Goal: Task Accomplishment & Management: Use online tool/utility

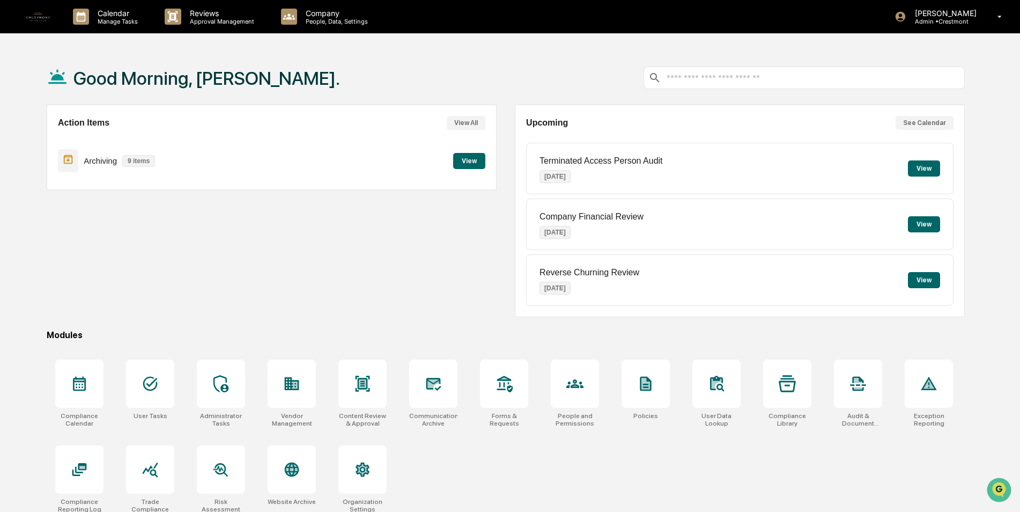
click at [467, 161] on button "View" at bounding box center [469, 161] width 32 height 16
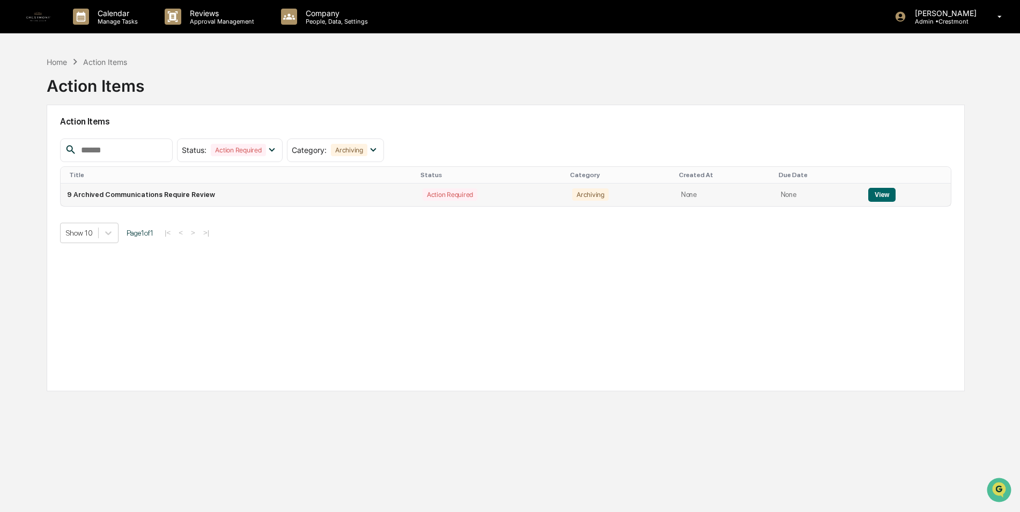
click at [172, 193] on td "9 Archived Communications Require Review" at bounding box center [239, 194] width 356 height 23
click at [875, 193] on button "View" at bounding box center [881, 195] width 27 height 14
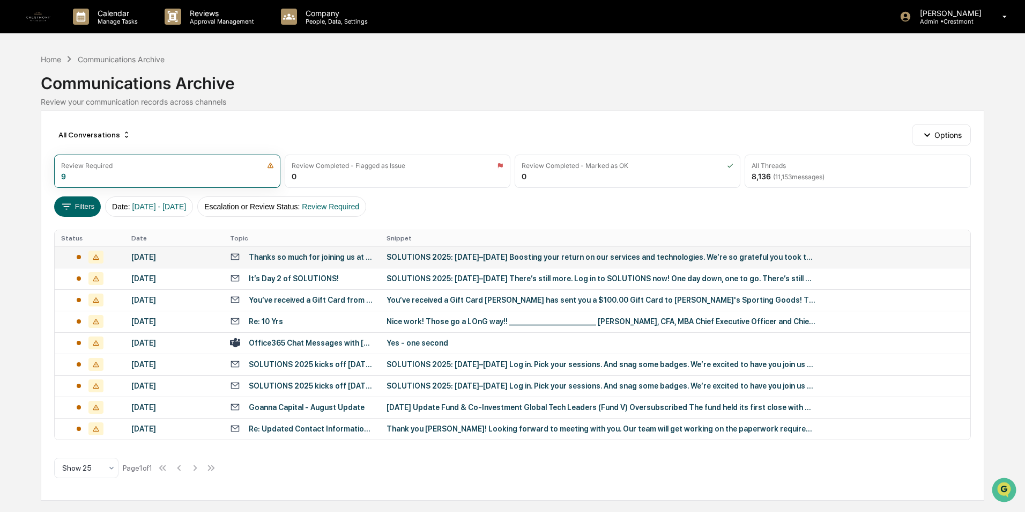
click at [322, 256] on div "Thanks so much for joining us at SOLUTIONS 2025" at bounding box center [311, 257] width 125 height 9
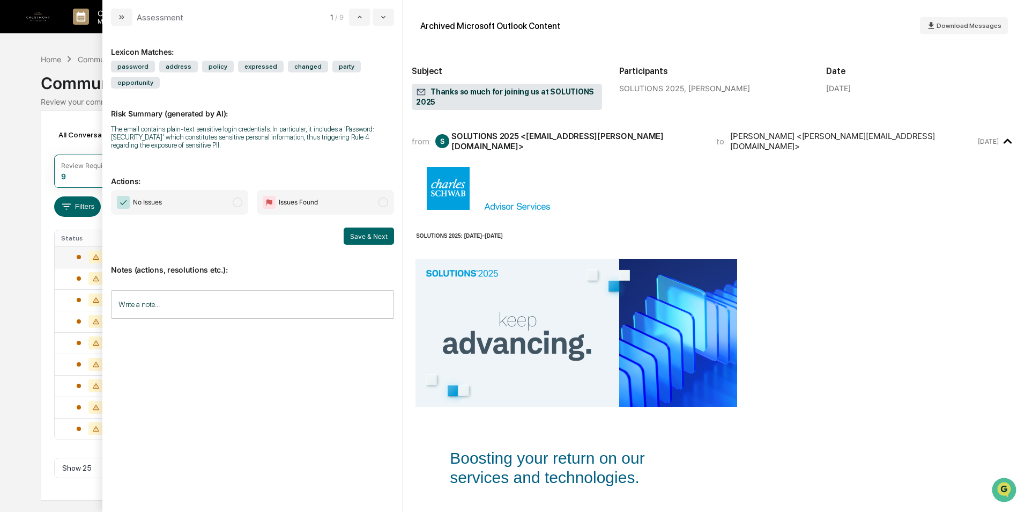
click at [191, 290] on input "Write a note..." at bounding box center [252, 304] width 283 height 28
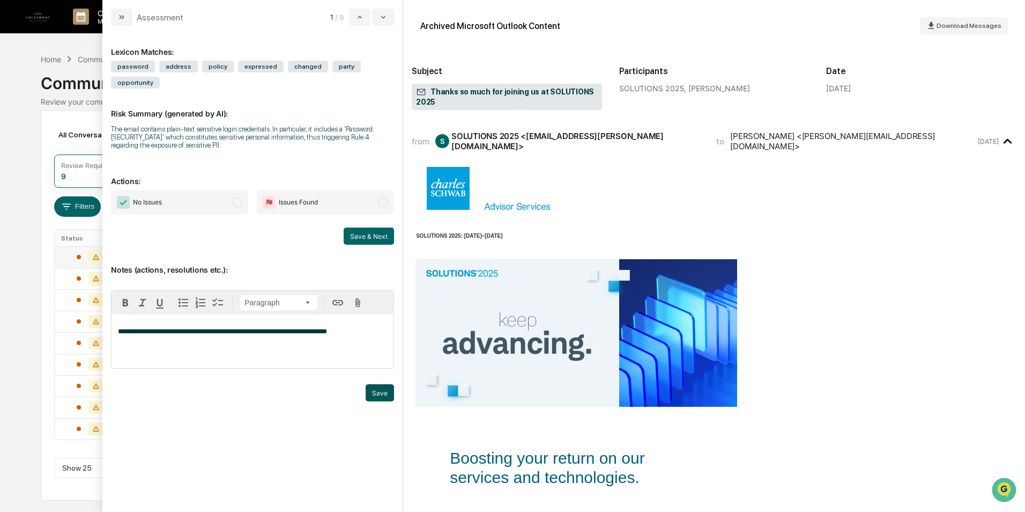
click at [386, 384] on button "Save" at bounding box center [380, 392] width 28 height 17
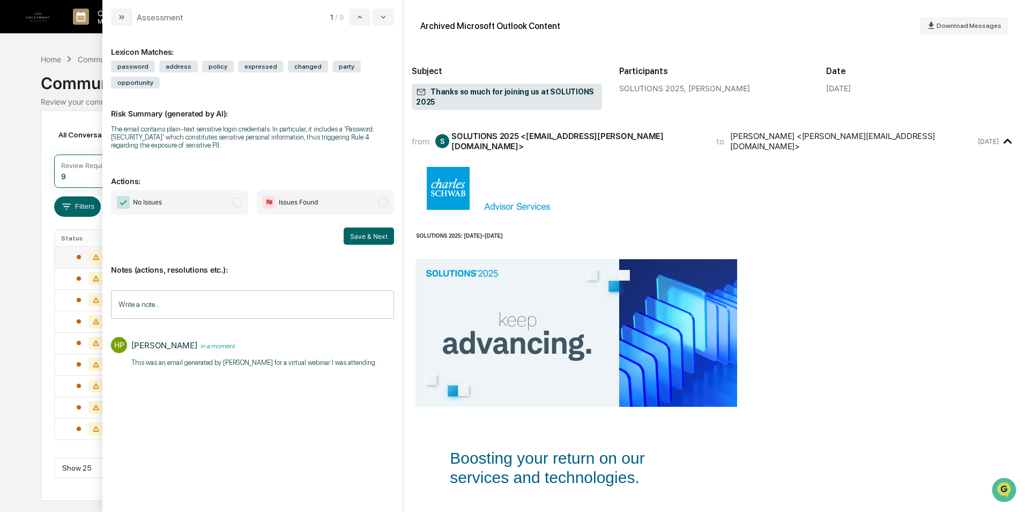
click at [241, 197] on span "modal" at bounding box center [238, 202] width 10 height 10
click at [378, 227] on button "Save & Next" at bounding box center [369, 235] width 50 height 17
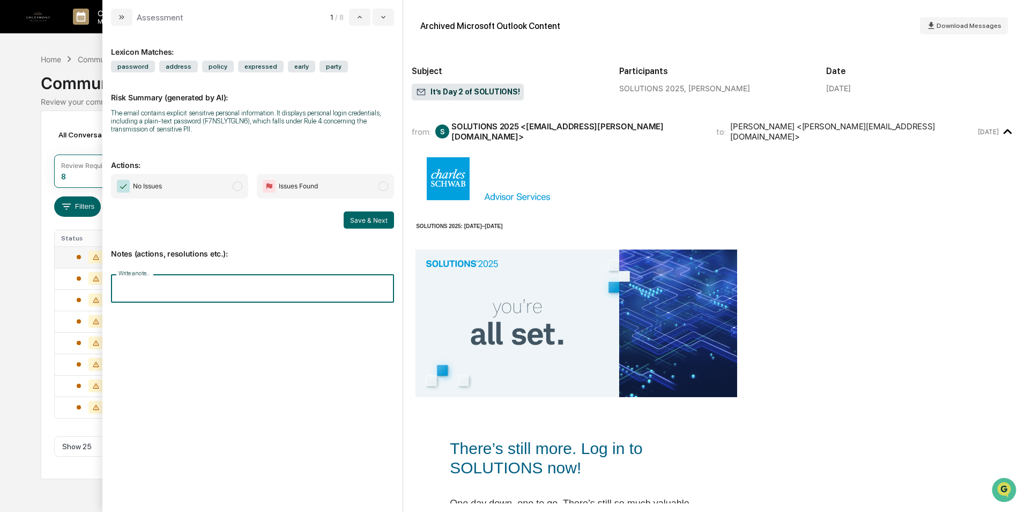
click at [276, 285] on input "Write a note..." at bounding box center [252, 288] width 283 height 28
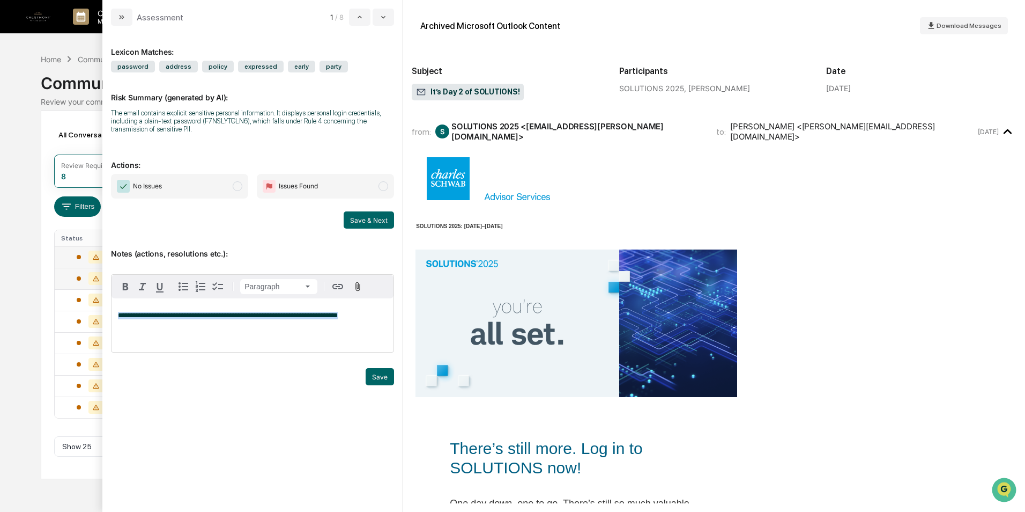
drag, startPoint x: 374, startPoint y: 322, endPoint x: 82, endPoint y: 281, distance: 294.6
click at [82, 280] on body "Calendar Manage Tasks Reviews Approval Management Company People, Data, Setting…" at bounding box center [512, 256] width 1025 height 512
copy span "**********"
click at [208, 182] on span "No Issues" at bounding box center [179, 186] width 137 height 25
click at [377, 383] on button "Save" at bounding box center [380, 376] width 28 height 17
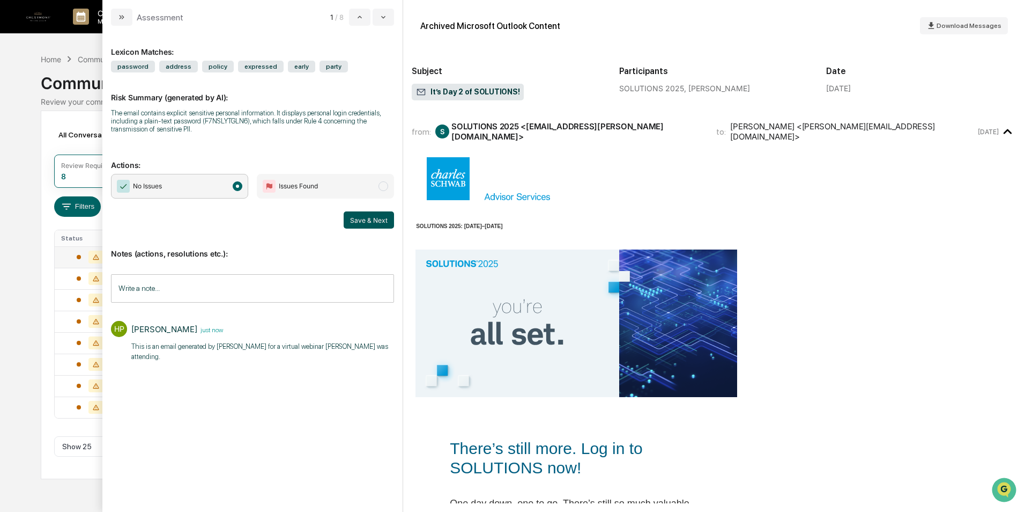
click at [360, 215] on button "Save & Next" at bounding box center [369, 219] width 50 height 17
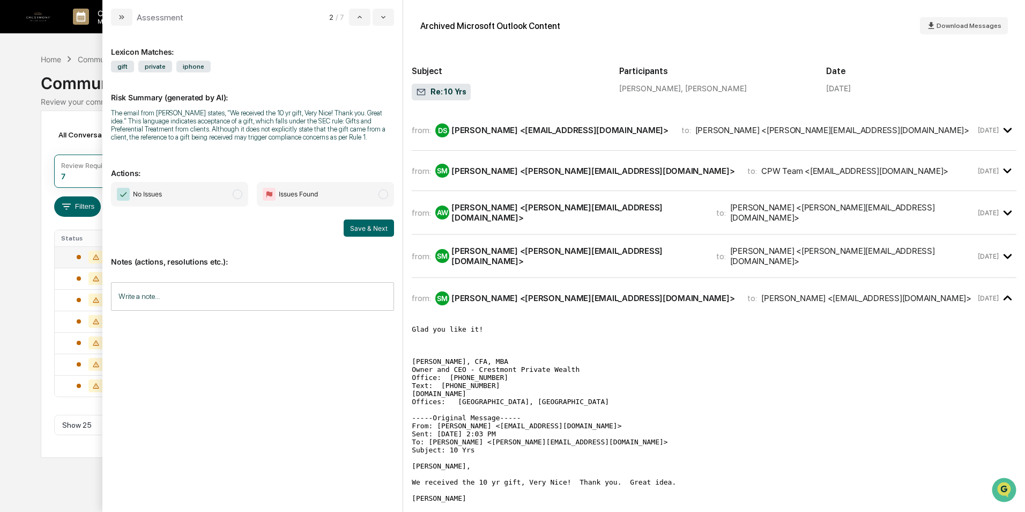
click at [172, 294] on input "Write a note..." at bounding box center [252, 296] width 283 height 28
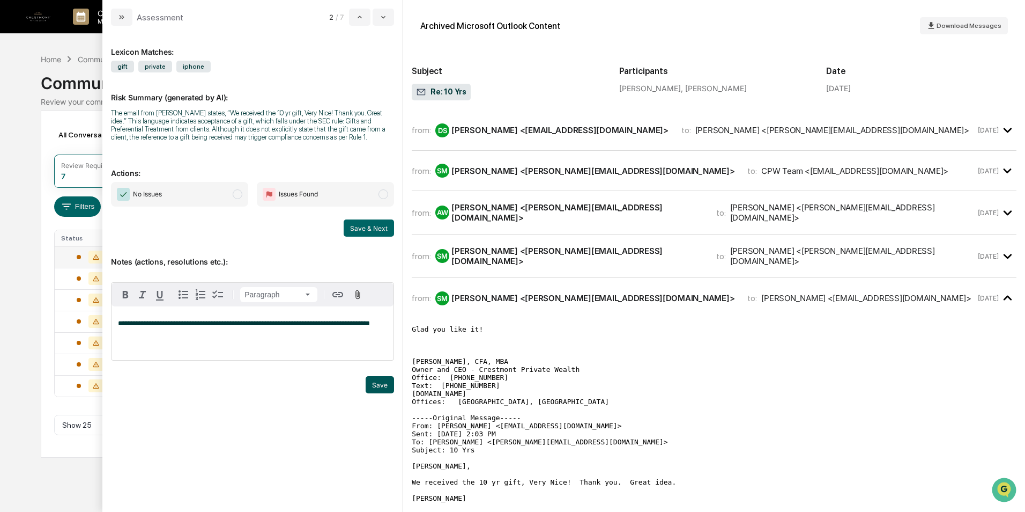
click at [386, 384] on button "Save" at bounding box center [380, 384] width 28 height 17
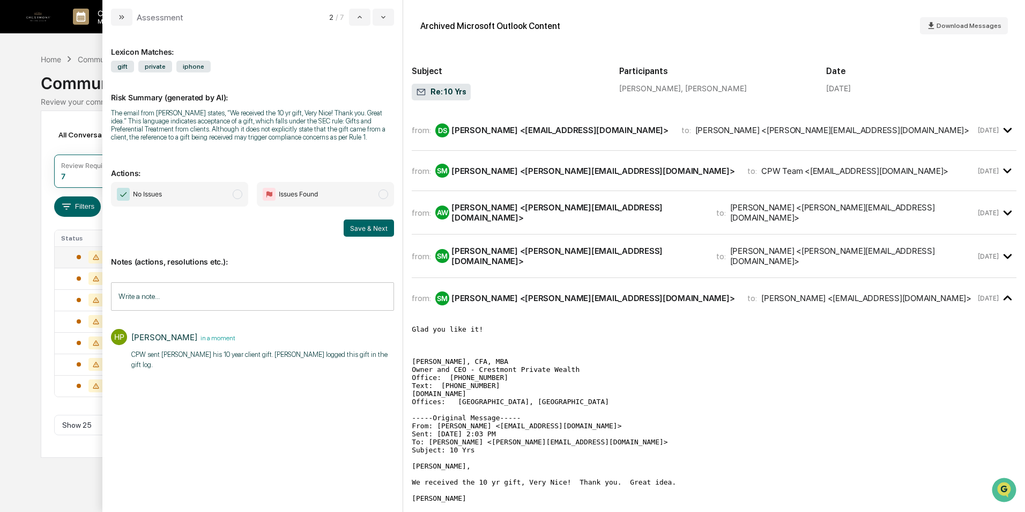
click at [233, 194] on span "modal" at bounding box center [238, 194] width 10 height 10
click at [363, 223] on button "Save & Next" at bounding box center [369, 227] width 50 height 17
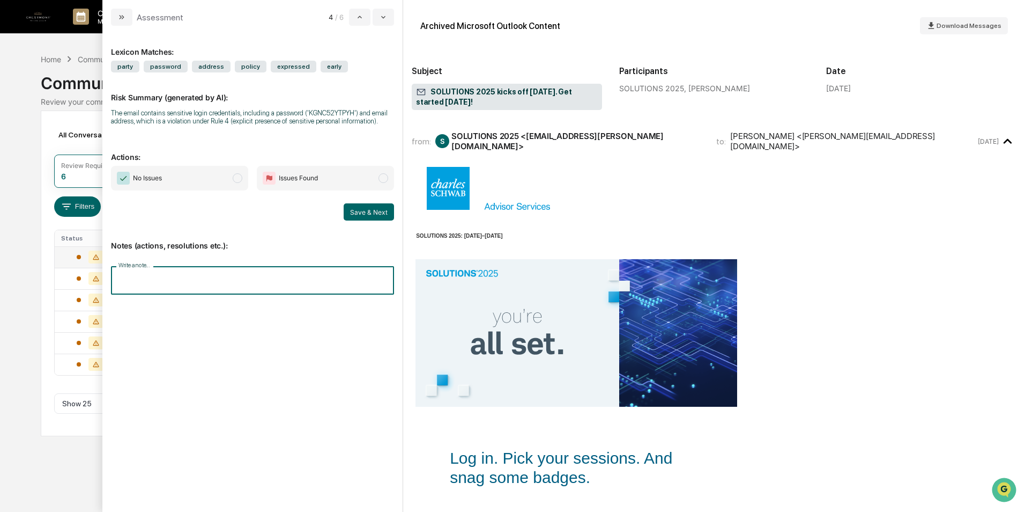
click at [213, 282] on input "Write a note..." at bounding box center [252, 280] width 283 height 28
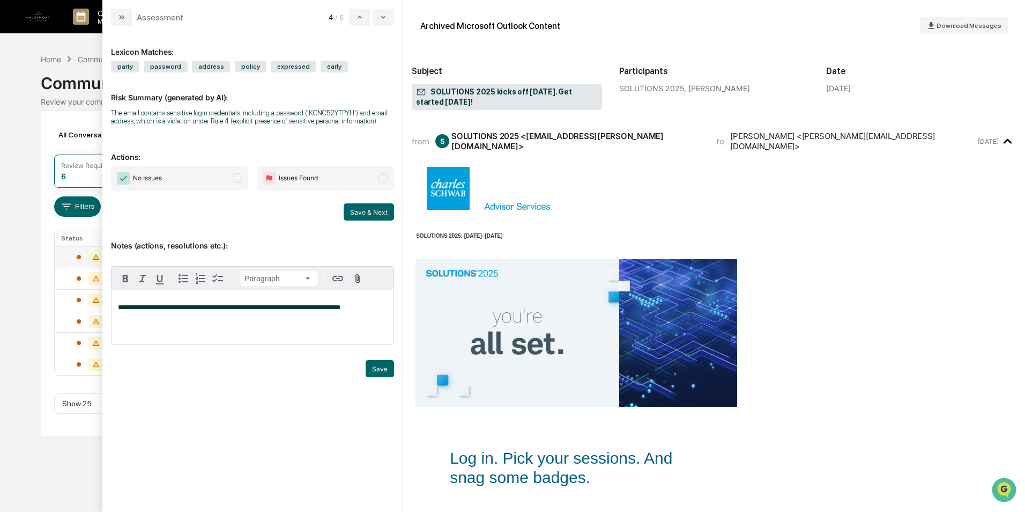
click at [293, 308] on span "**********" at bounding box center [229, 307] width 223 height 7
click at [293, 307] on span "**********" at bounding box center [229, 307] width 223 height 7
click at [387, 373] on button "Save" at bounding box center [380, 368] width 28 height 17
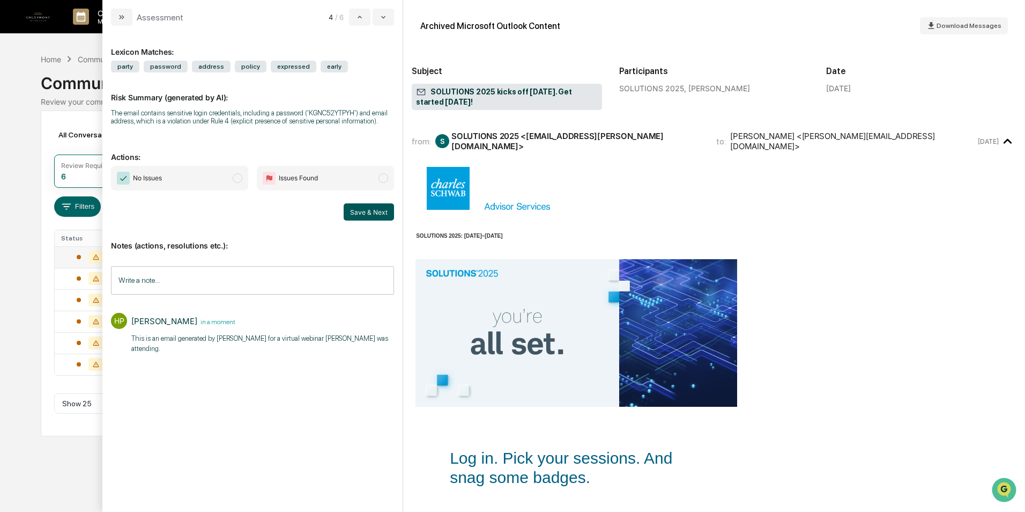
drag, startPoint x: 239, startPoint y: 176, endPoint x: 375, endPoint y: 219, distance: 142.7
click at [239, 177] on span "modal" at bounding box center [238, 178] width 10 height 10
click at [381, 210] on button "Save & Next" at bounding box center [369, 211] width 50 height 17
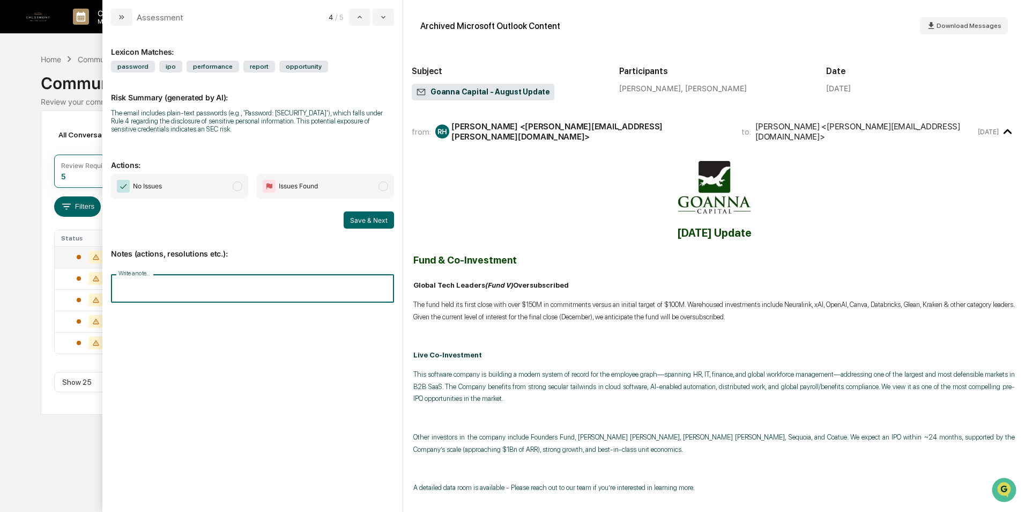
click at [191, 280] on input "Write a note..." at bounding box center [252, 288] width 283 height 28
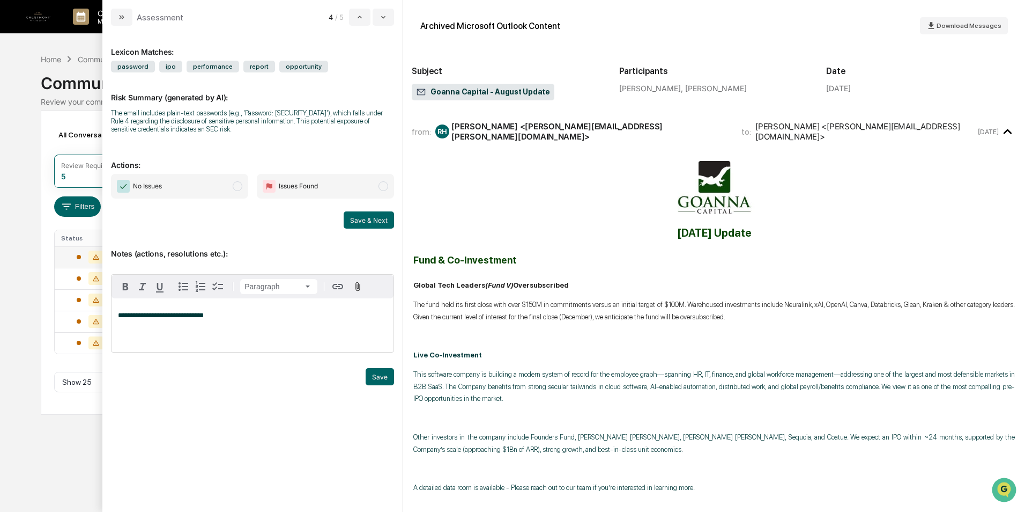
click at [240, 185] on span "modal" at bounding box center [238, 186] width 10 height 10
click at [389, 382] on button "Save" at bounding box center [380, 376] width 28 height 17
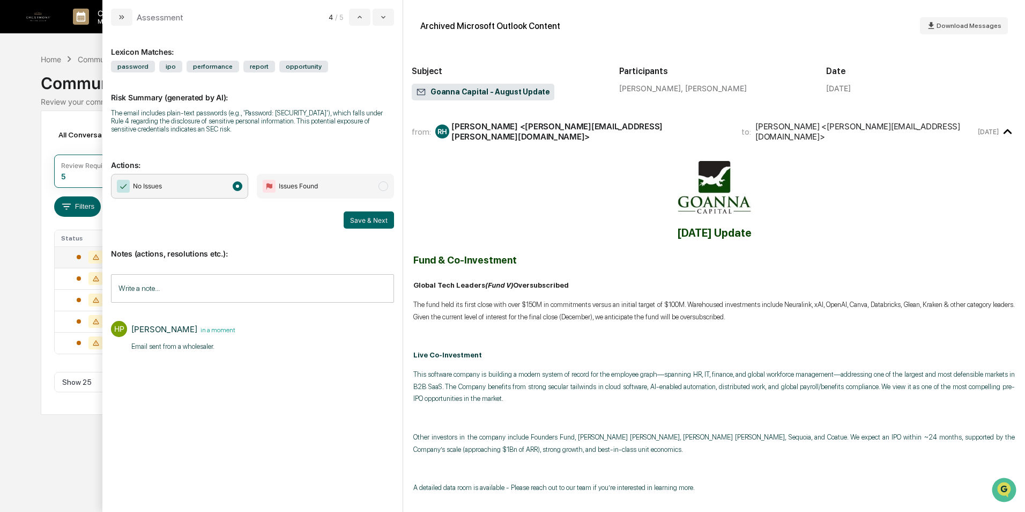
click at [379, 222] on button "Save & Next" at bounding box center [369, 219] width 50 height 17
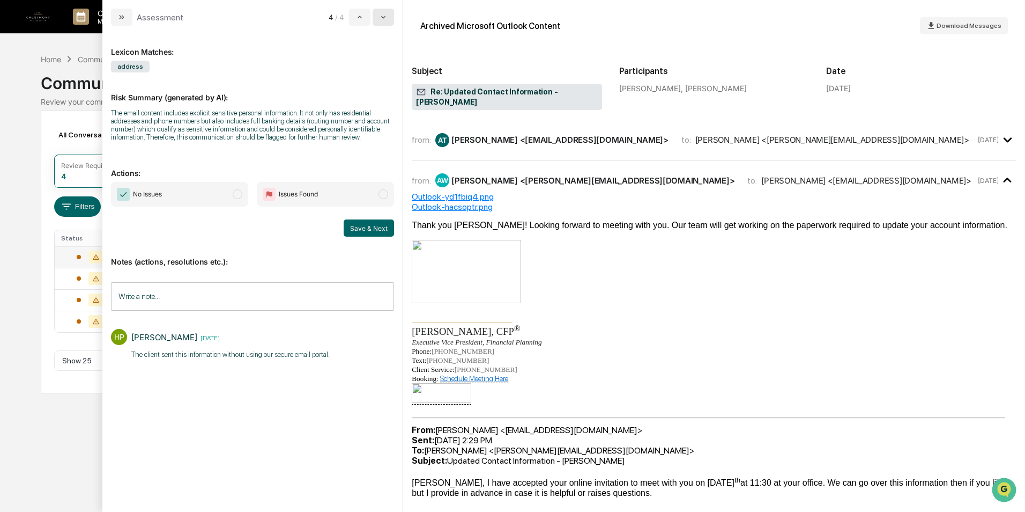
click at [385, 16] on icon "modal" at bounding box center [383, 17] width 9 height 9
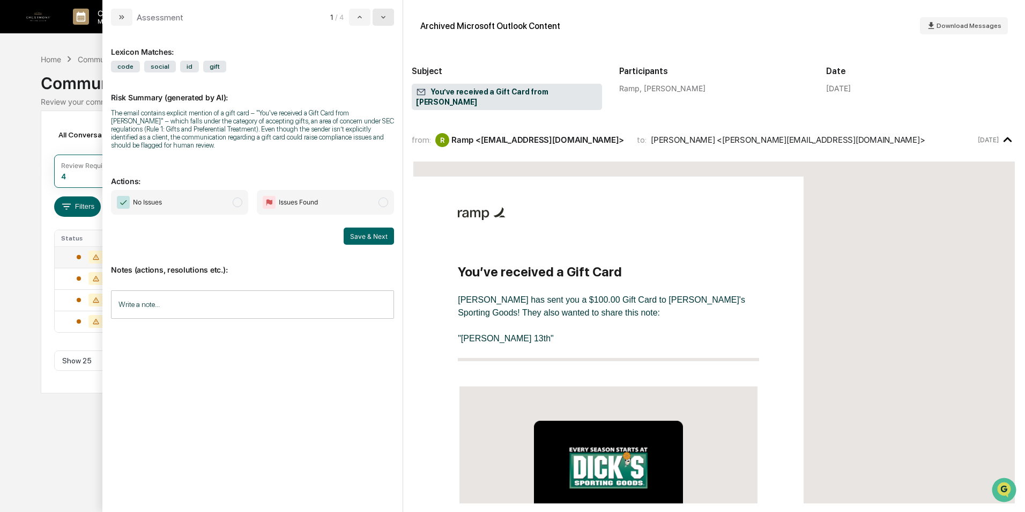
click at [385, 17] on icon "modal" at bounding box center [383, 17] width 4 height 3
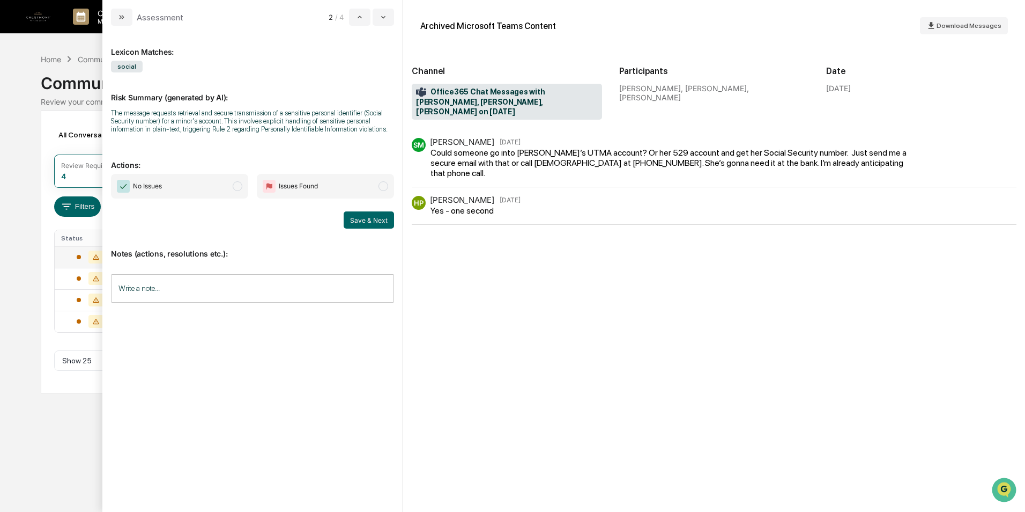
drag, startPoint x: 239, startPoint y: 186, endPoint x: 234, endPoint y: 197, distance: 12.7
click at [238, 186] on span "modal" at bounding box center [238, 186] width 10 height 10
click at [236, 289] on input "Write a note..." at bounding box center [252, 288] width 283 height 28
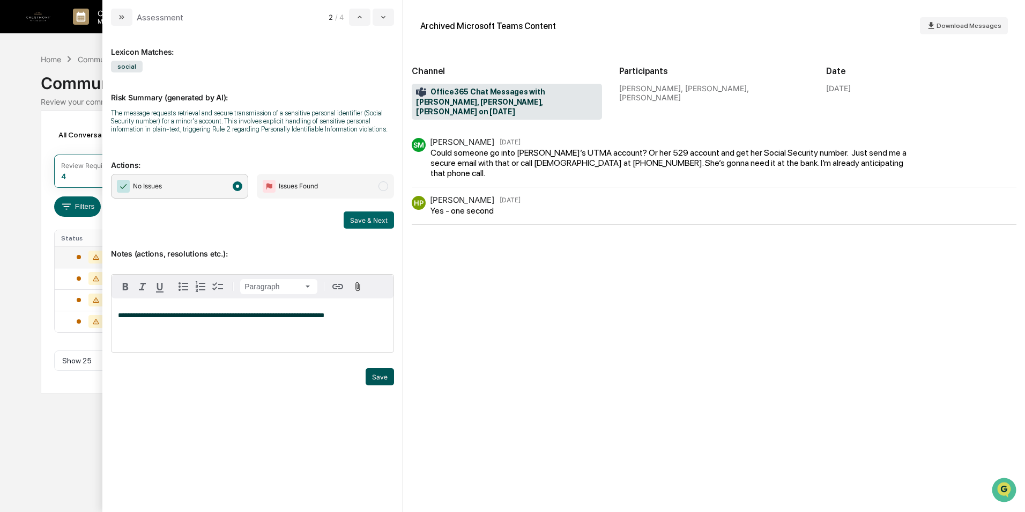
click at [383, 380] on button "Save" at bounding box center [380, 376] width 28 height 17
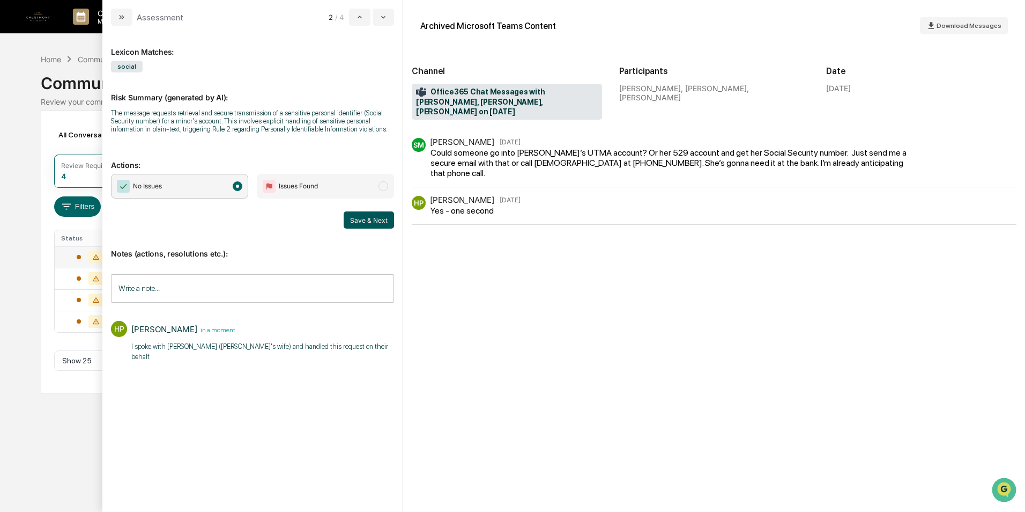
click at [373, 217] on button "Save & Next" at bounding box center [369, 219] width 50 height 17
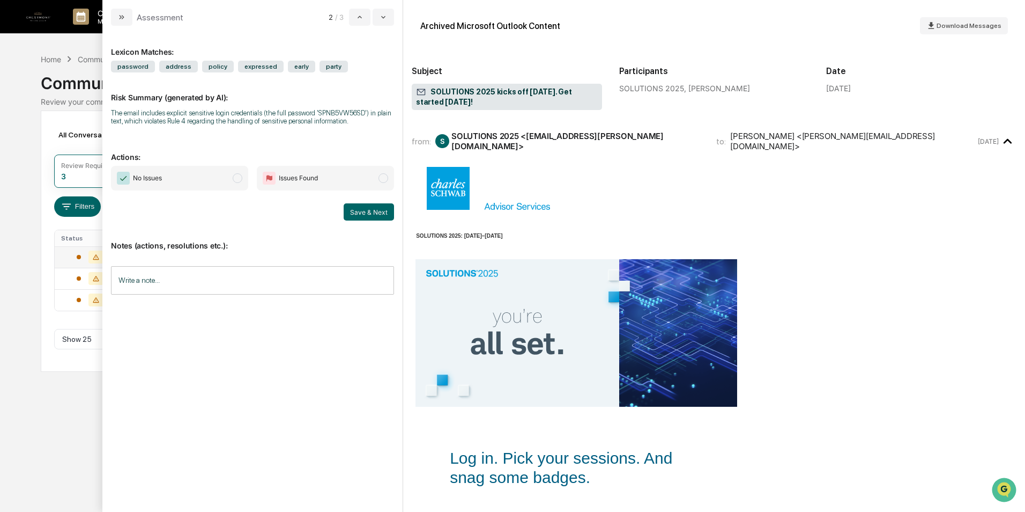
click at [272, 277] on input "Write a note..." at bounding box center [252, 280] width 283 height 28
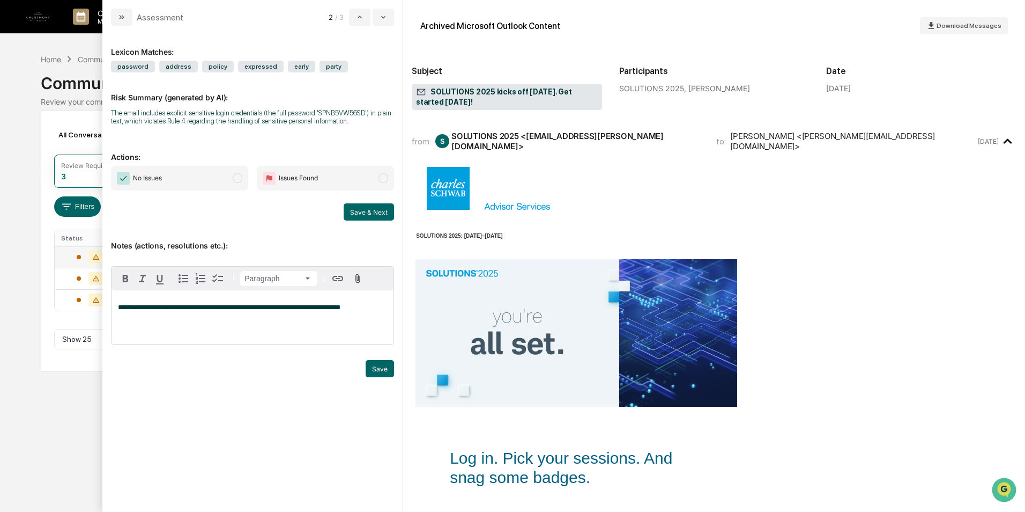
click at [292, 310] on span "**********" at bounding box center [229, 307] width 223 height 7
click at [292, 309] on span "**********" at bounding box center [229, 307] width 223 height 7
click at [388, 362] on button "Save" at bounding box center [380, 368] width 28 height 17
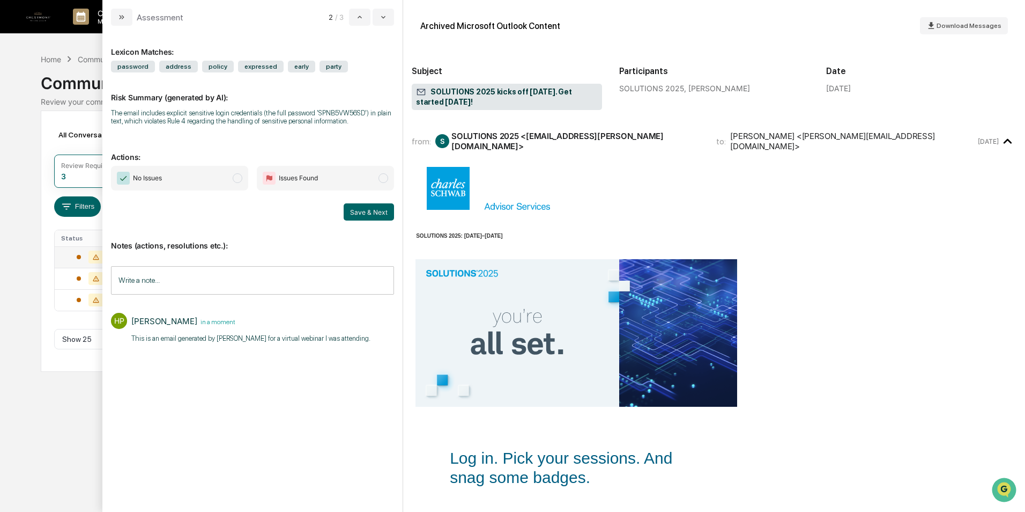
click at [237, 172] on span "No Issues" at bounding box center [179, 178] width 137 height 25
click at [365, 209] on button "Save & Next" at bounding box center [369, 211] width 50 height 17
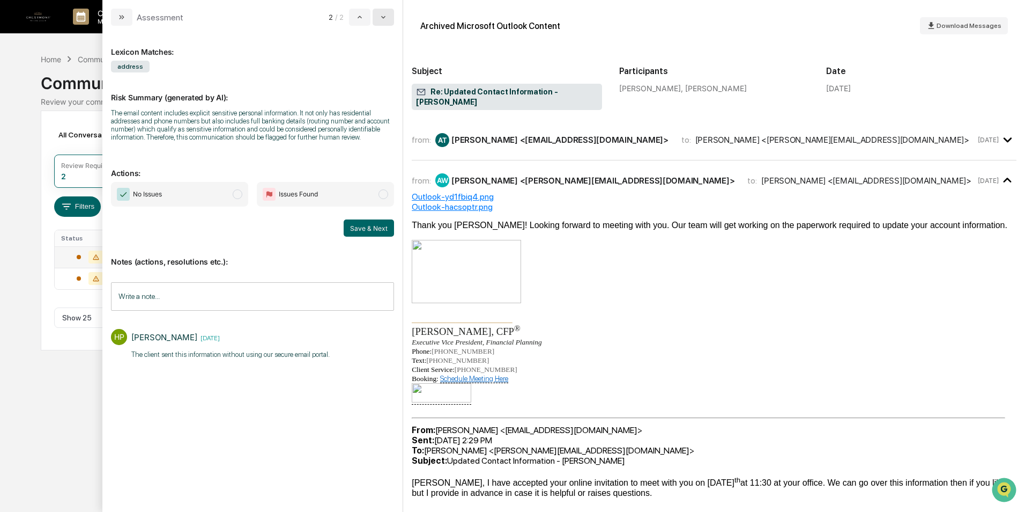
click at [385, 14] on icon "modal" at bounding box center [383, 17] width 9 height 9
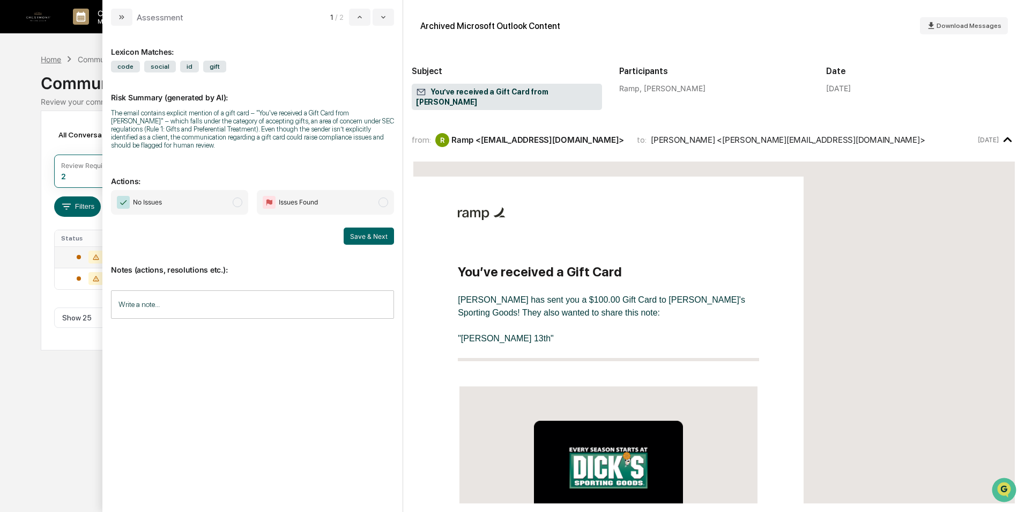
click at [57, 60] on div "Home" at bounding box center [51, 59] width 20 height 9
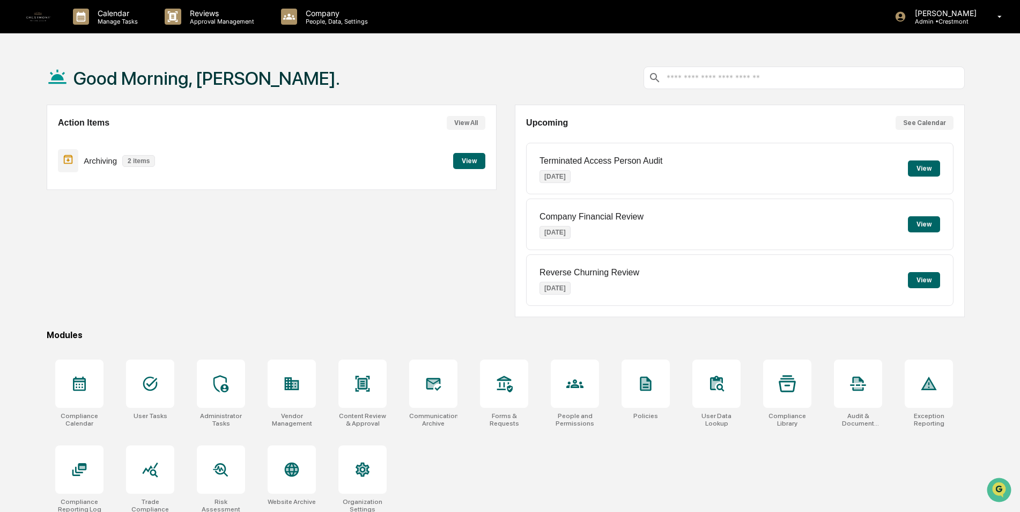
click at [924, 168] on button "View" at bounding box center [924, 168] width 32 height 16
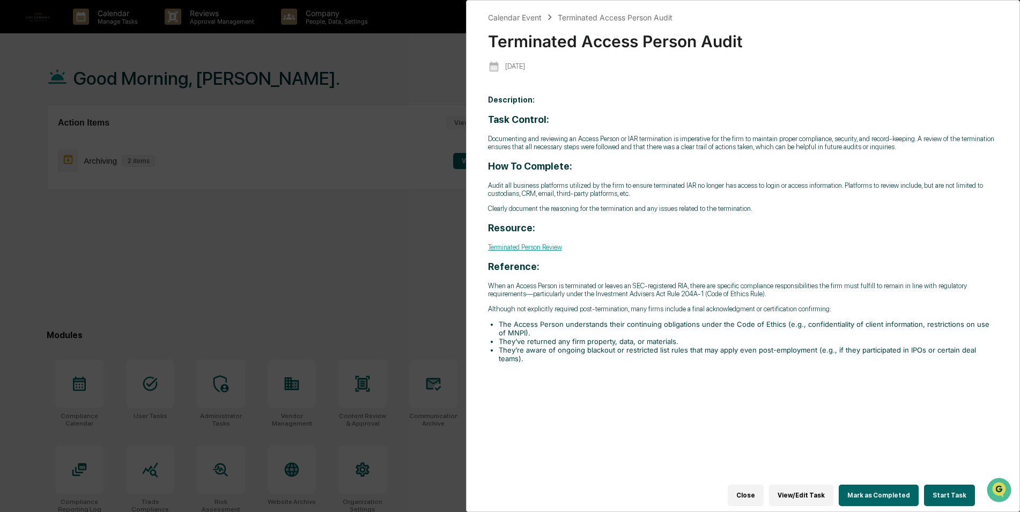
click at [275, 257] on div "Calendar Event Terminated Access Person Audit Terminated Access Person Audit [D…" at bounding box center [510, 256] width 1020 height 512
